Goal: Task Accomplishment & Management: Use online tool/utility

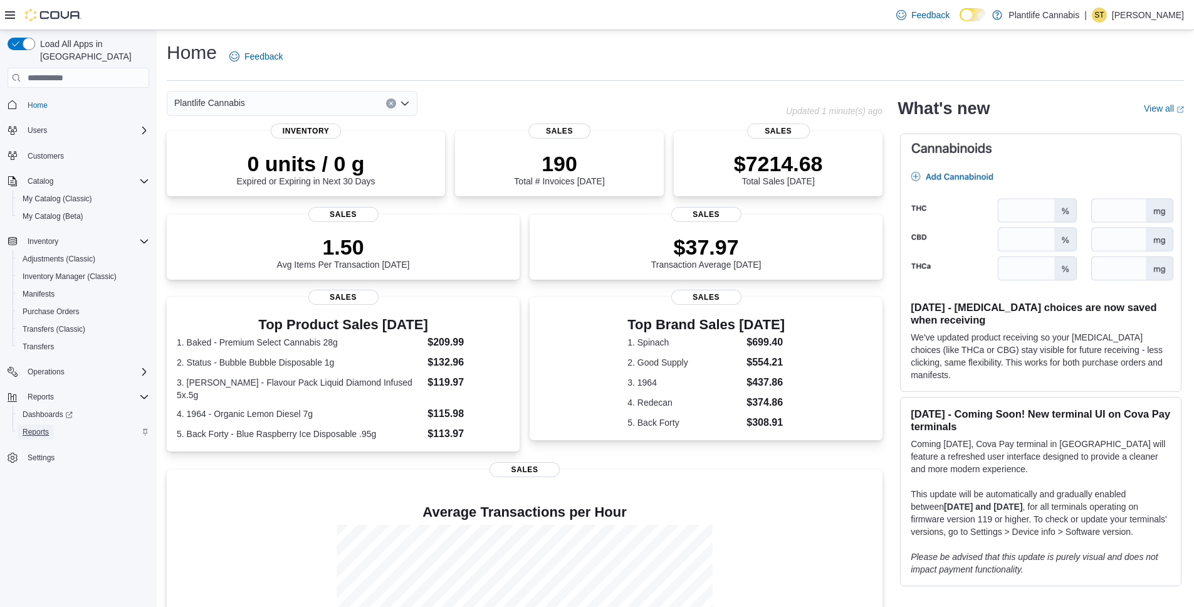
click at [46, 427] on span "Reports" at bounding box center [36, 432] width 26 height 10
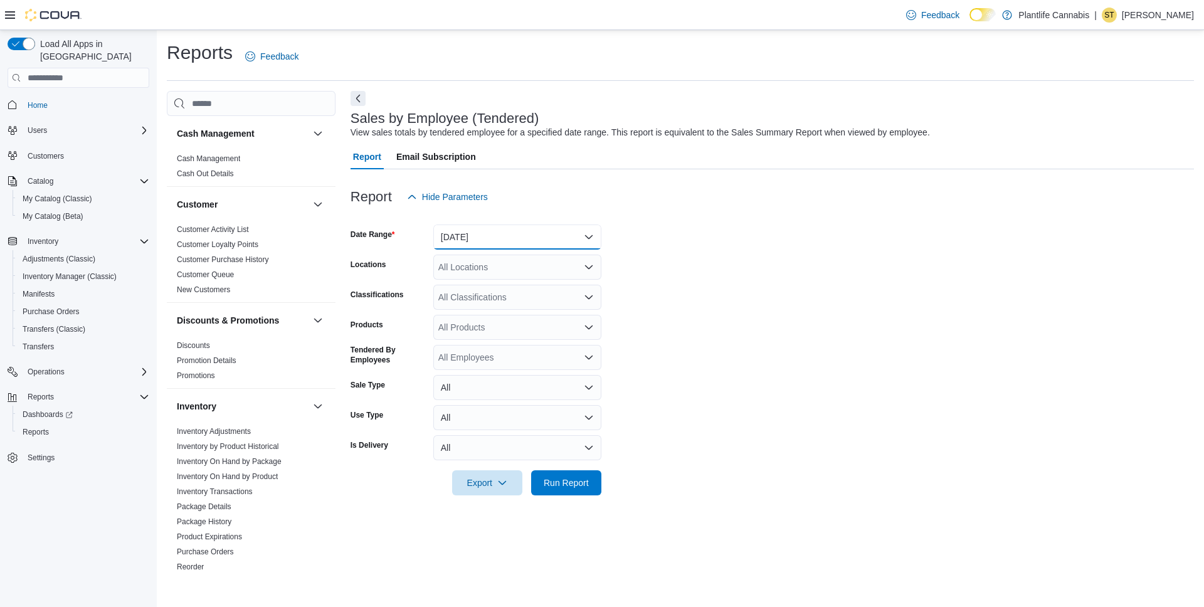
click at [470, 241] on button "[DATE]" at bounding box center [517, 236] width 168 height 25
click at [470, 282] on span "[DATE]" at bounding box center [524, 287] width 143 height 15
click at [465, 260] on div "All Locations" at bounding box center [517, 267] width 168 height 25
type input "**"
click at [552, 310] on span "Edmonton - [GEOGRAPHIC_DATA] South" at bounding box center [548, 306] width 164 height 13
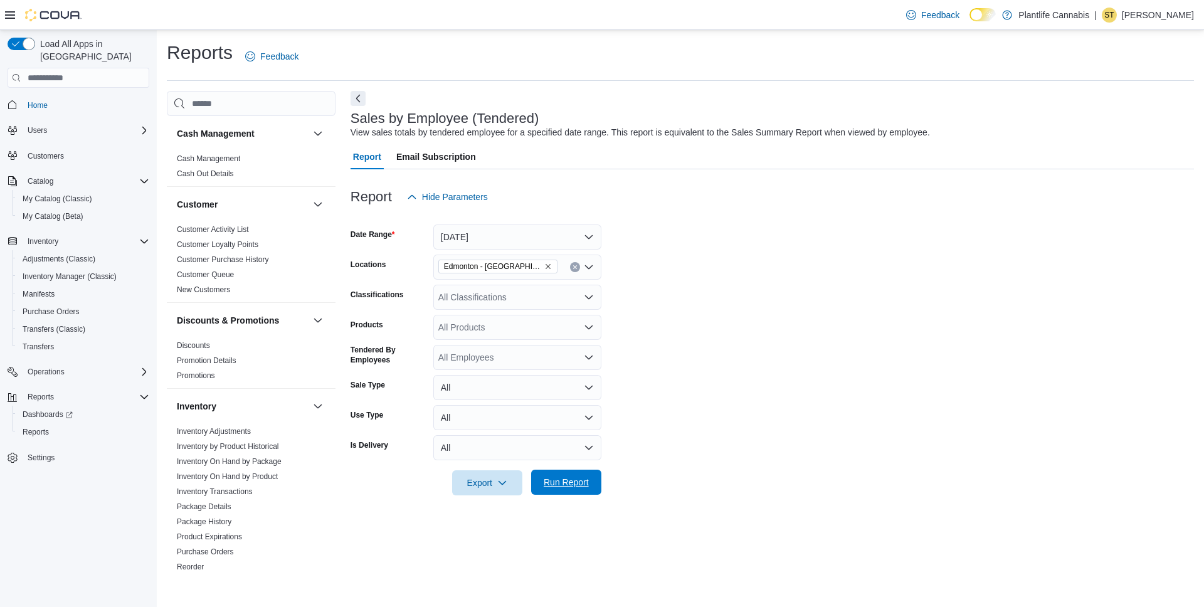
click at [576, 480] on span "Run Report" at bounding box center [565, 482] width 45 height 13
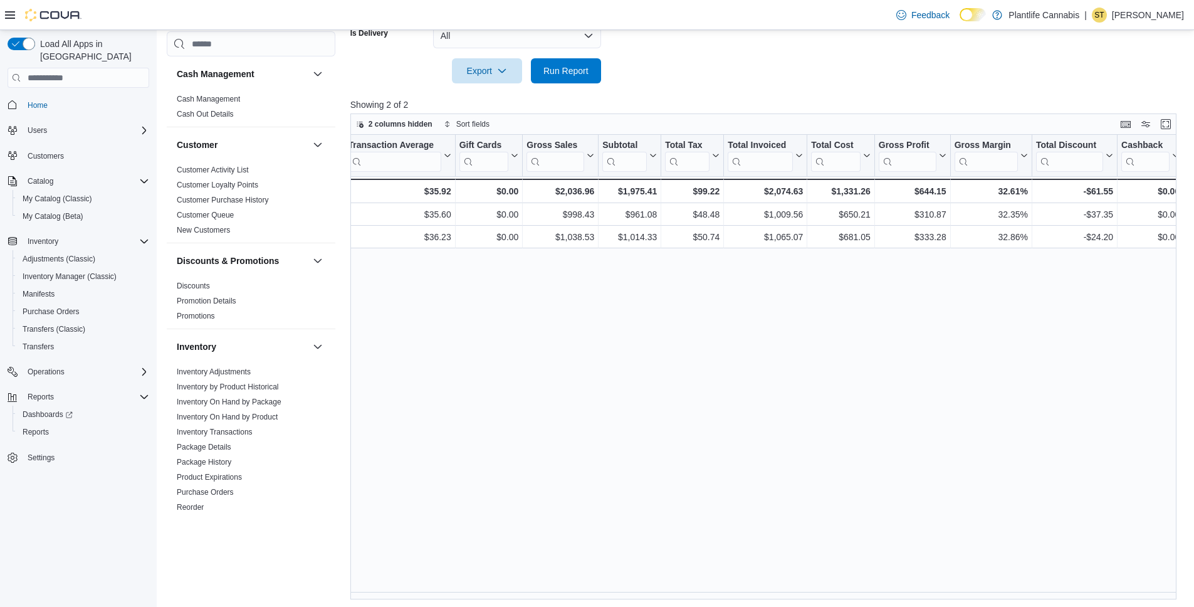
scroll to position [0, 561]
drag, startPoint x: 925, startPoint y: 599, endPoint x: 1036, endPoint y: 576, distance: 113.8
click at [1036, 576] on div "Tendered Employee Click to view column header actions Invoices Sold Click to vi…" at bounding box center [763, 367] width 826 height 464
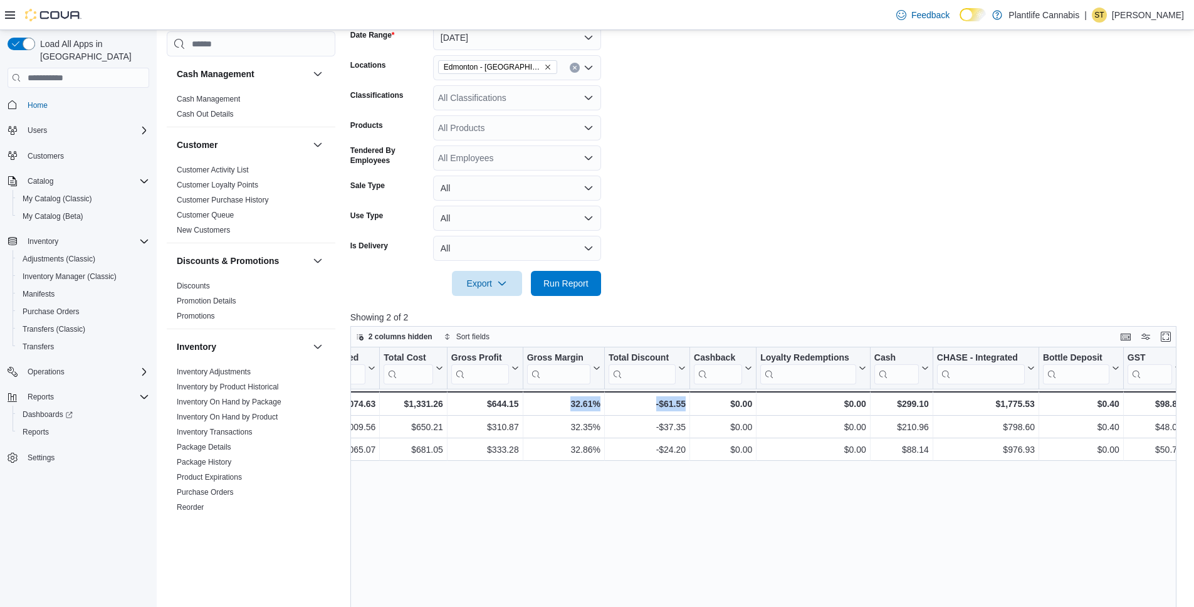
scroll to position [0, 0]
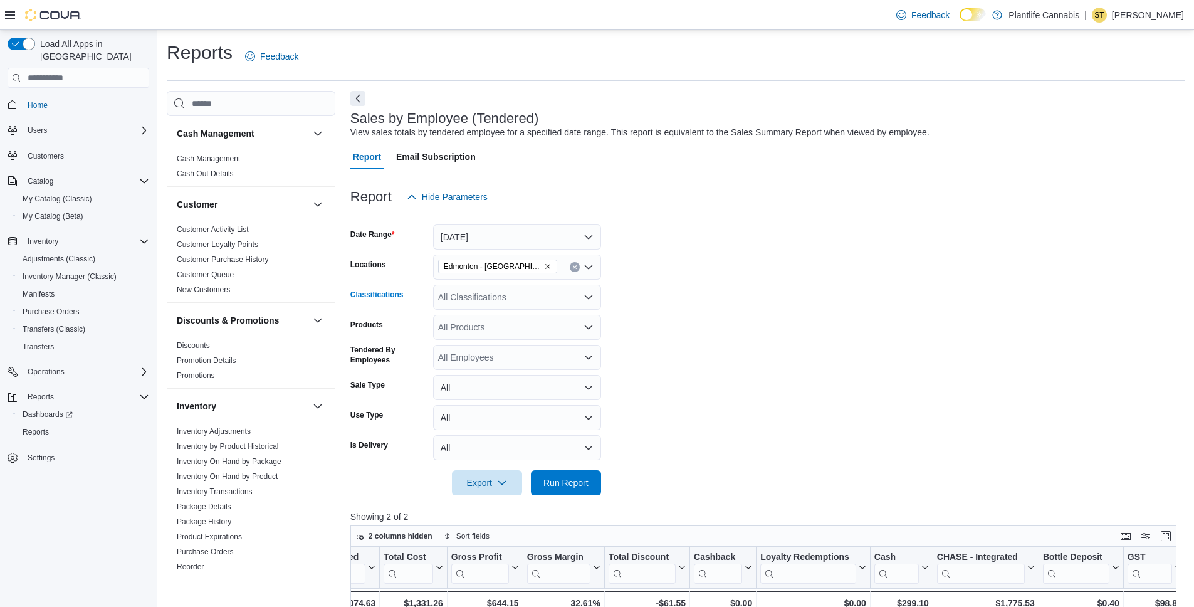
click at [503, 290] on div "All Classifications" at bounding box center [517, 297] width 168 height 25
type input "***"
click at [520, 316] on span "Accessory Group" at bounding box center [493, 318] width 67 height 13
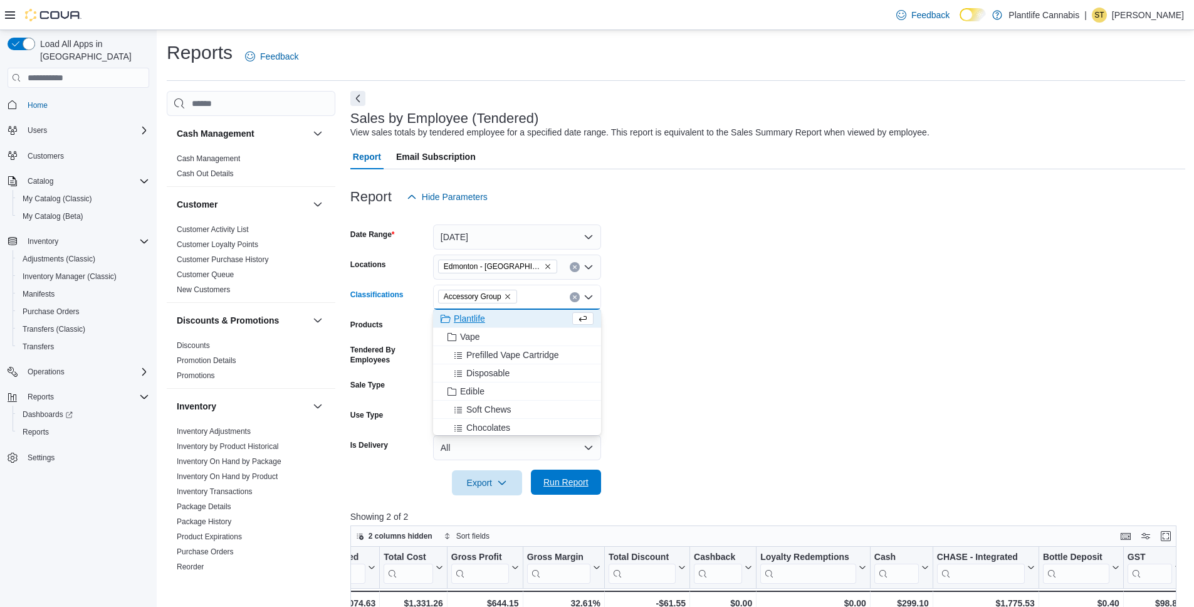
click at [575, 485] on span "Run Report" at bounding box center [565, 482] width 45 height 13
